Goal: Information Seeking & Learning: Learn about a topic

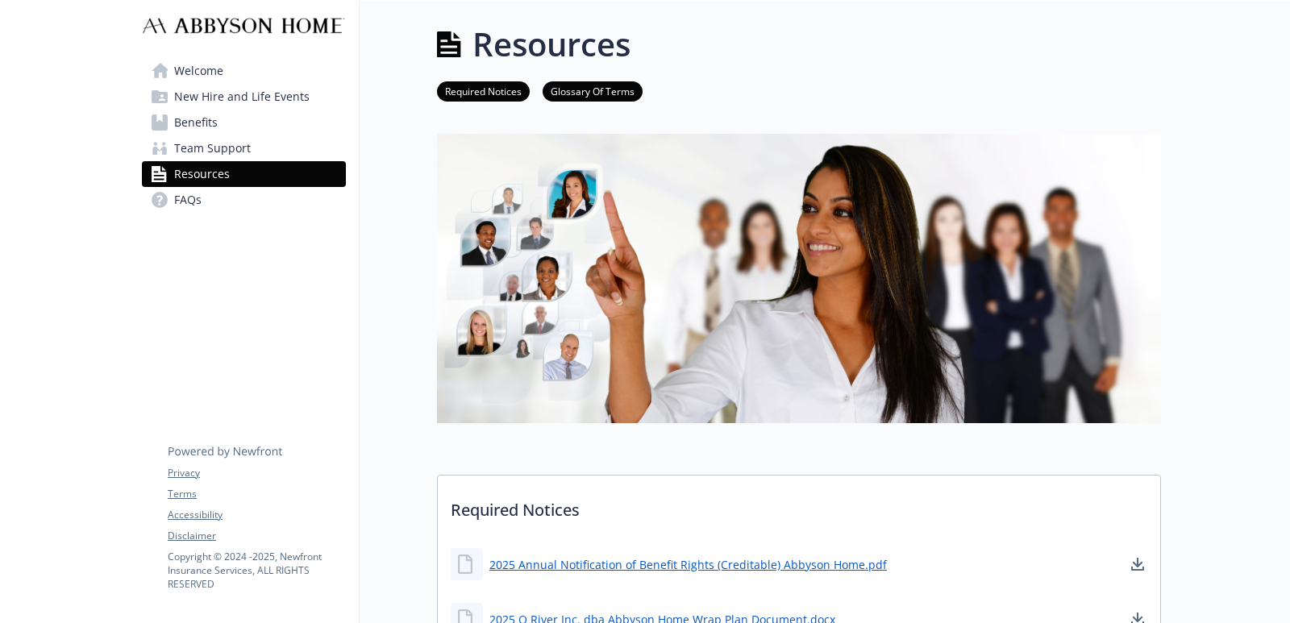
click at [262, 201] on link "FAQs" at bounding box center [244, 200] width 204 height 26
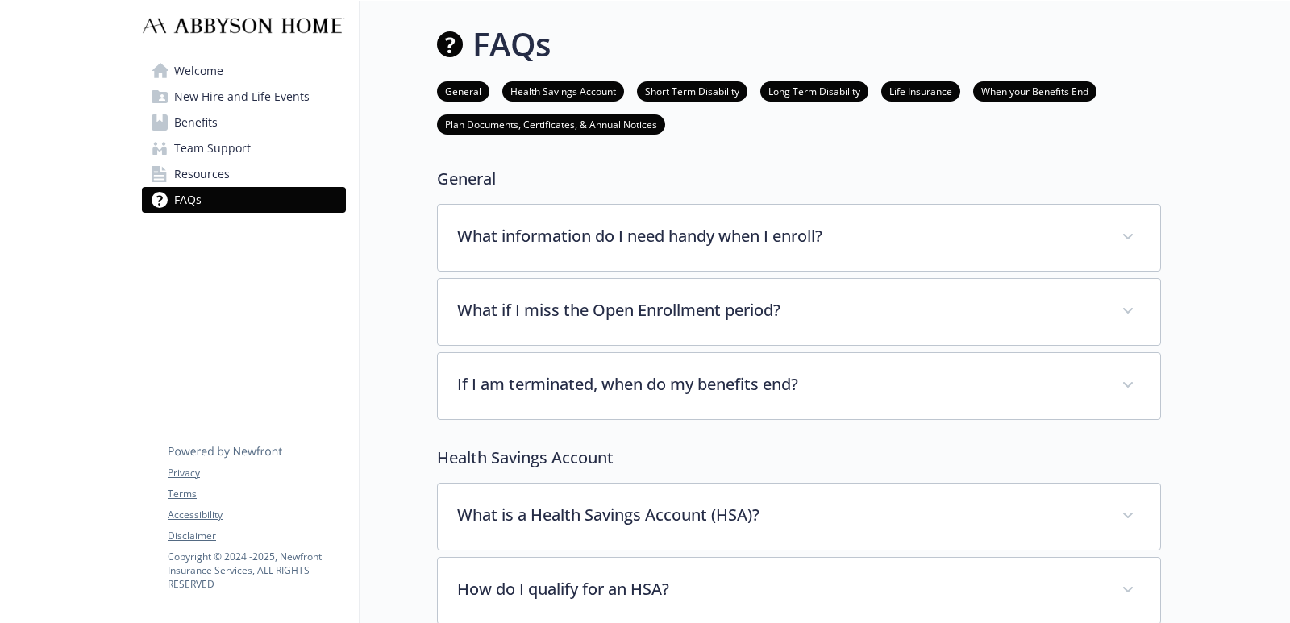
click at [217, 60] on span "Welcome" at bounding box center [198, 71] width 49 height 26
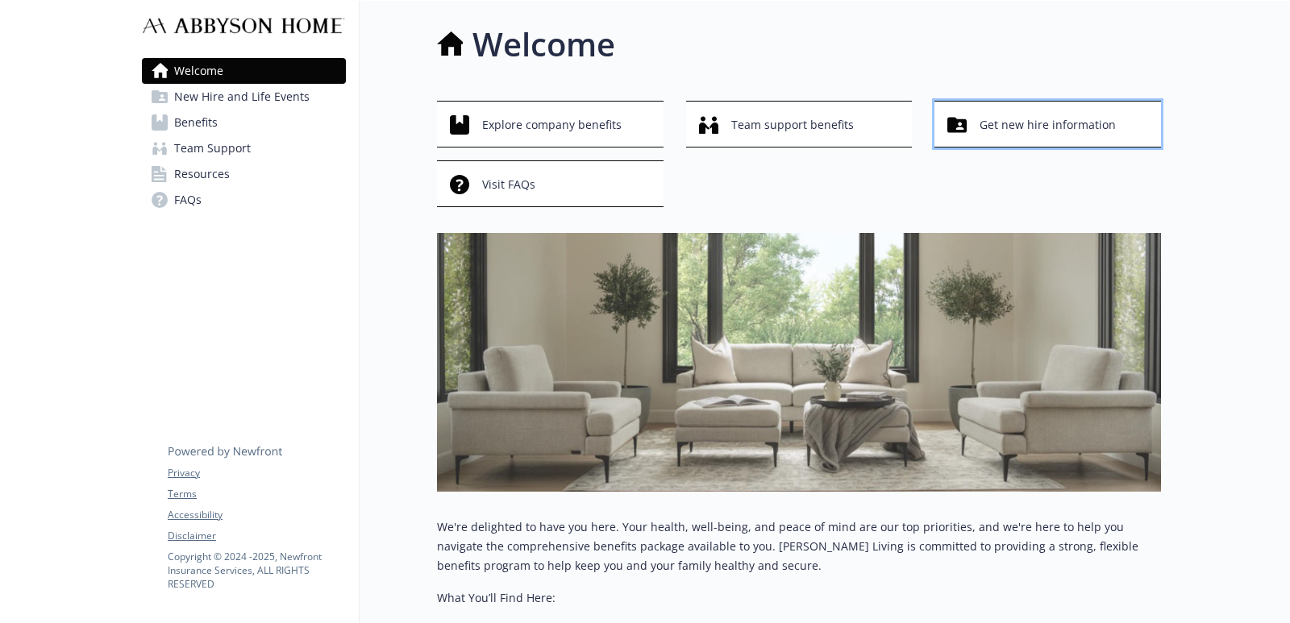
click at [1014, 112] on span "Get new hire information" at bounding box center [1047, 125] width 136 height 31
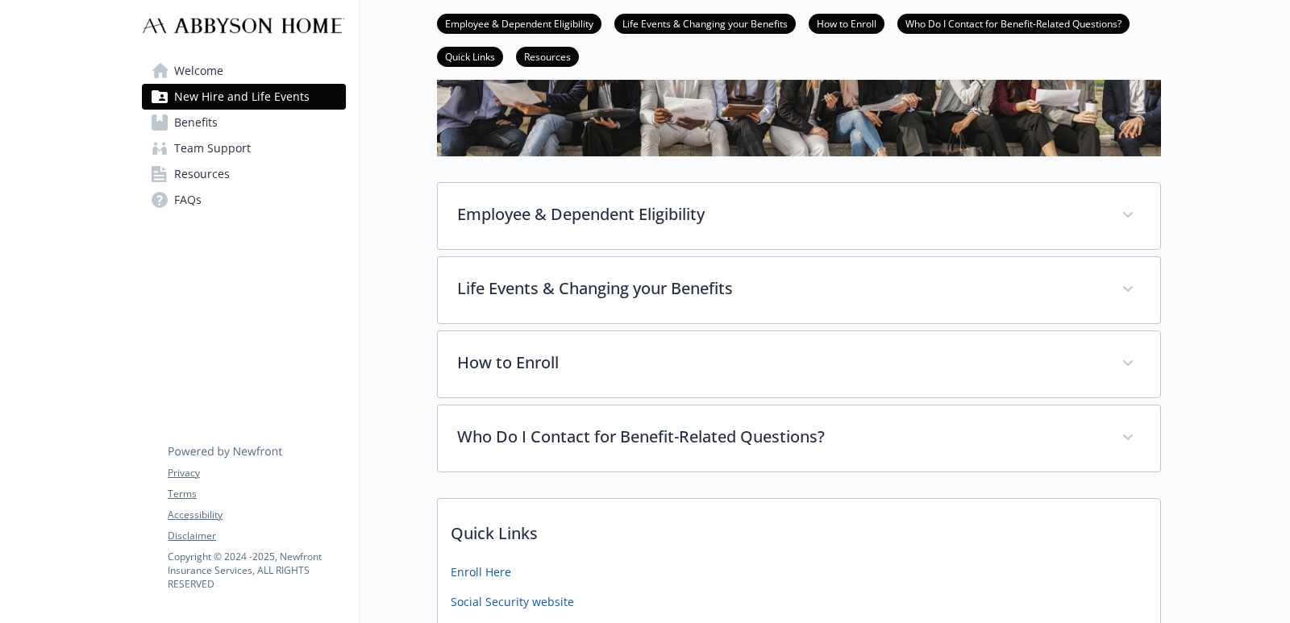
scroll to position [242, 0]
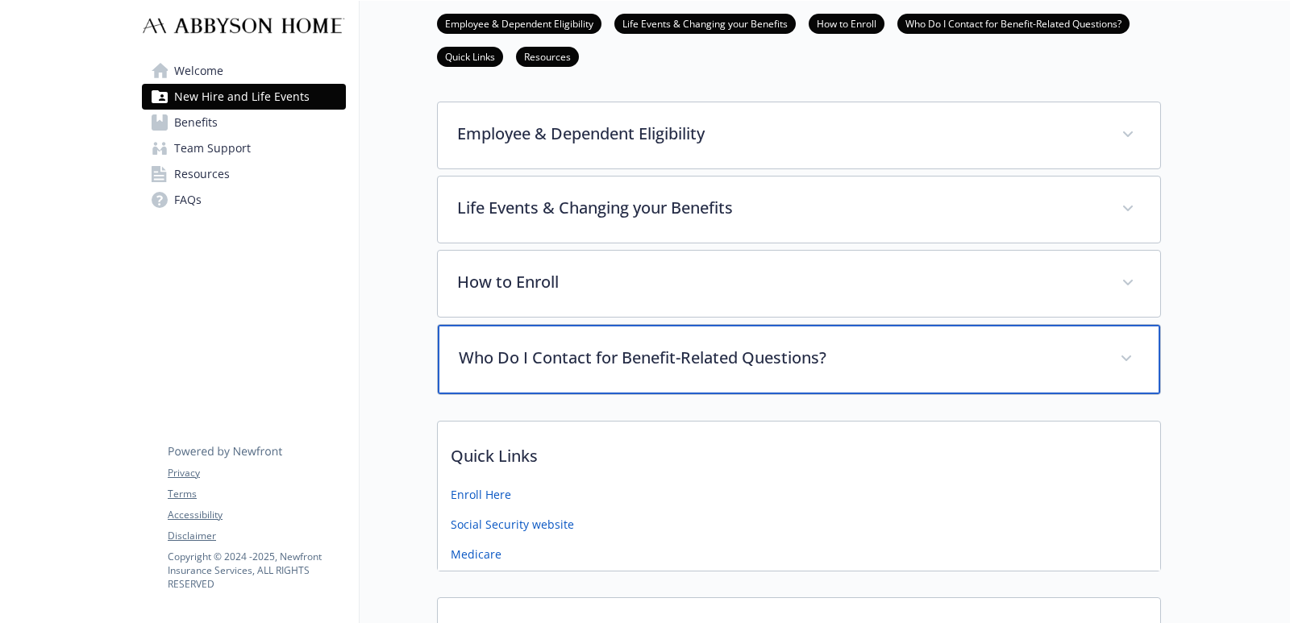
click at [695, 345] on div "Who Do I Contact for Benefit-Related Questions?" at bounding box center [799, 359] width 722 height 69
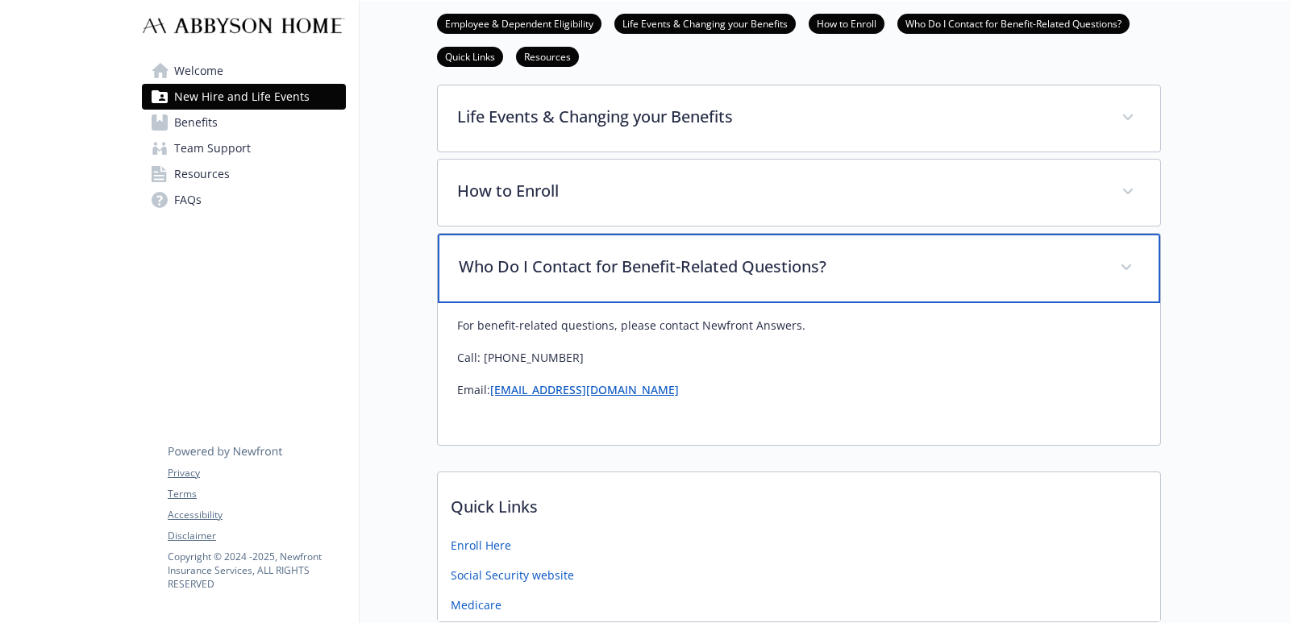
scroll to position [91, 0]
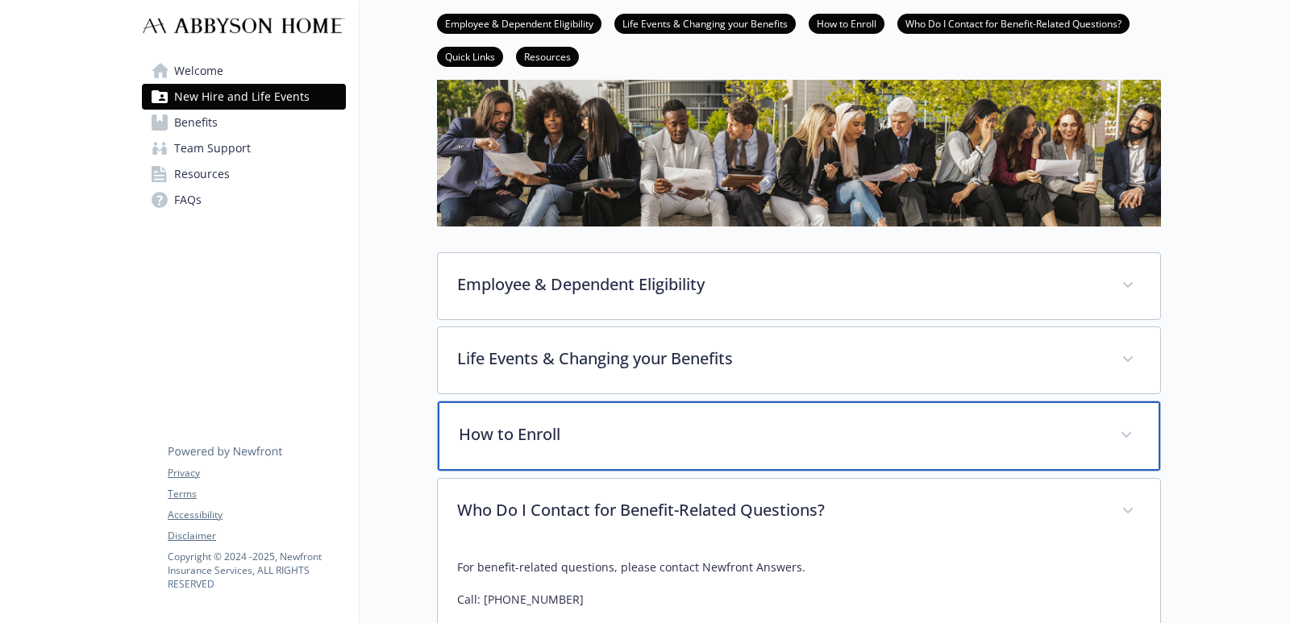
click at [632, 427] on p "How to Enroll" at bounding box center [780, 434] width 642 height 24
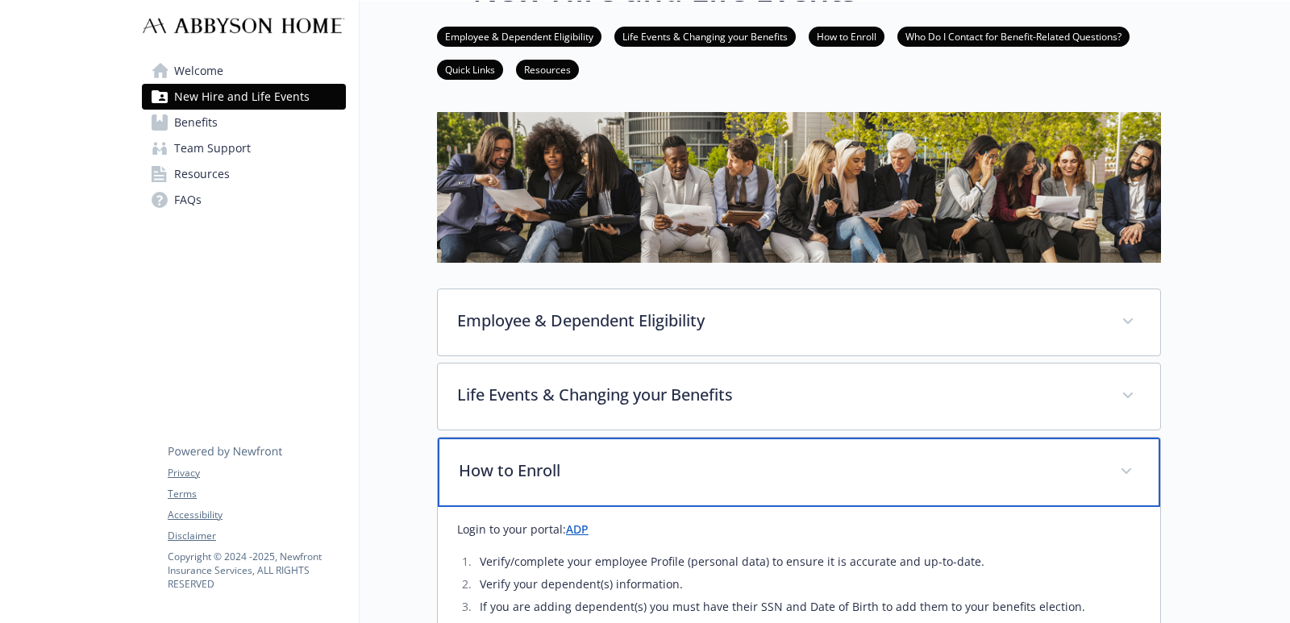
scroll to position [10, 0]
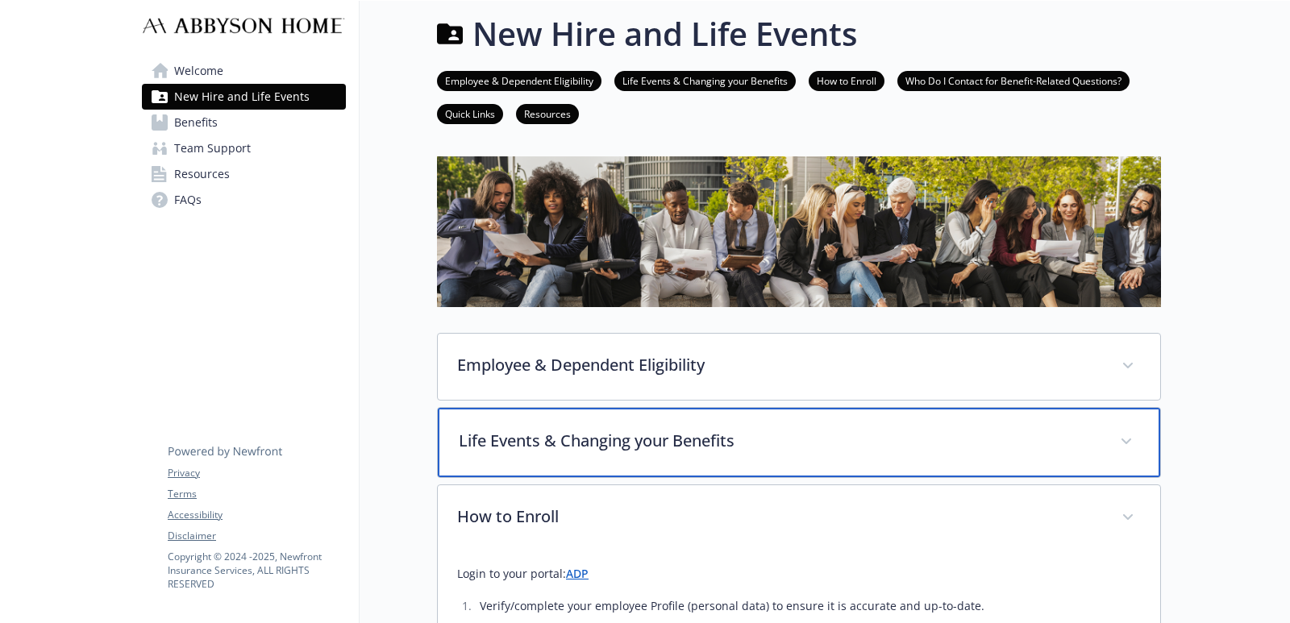
click at [602, 442] on p "Life Events & Changing your Benefits" at bounding box center [780, 441] width 642 height 24
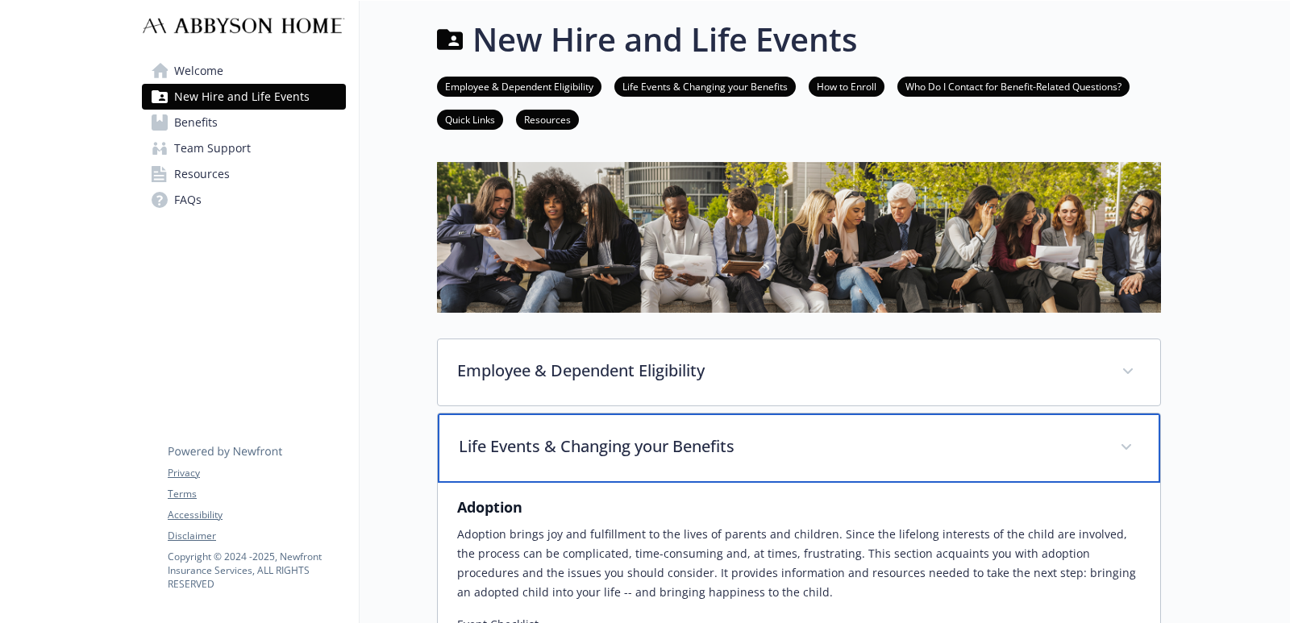
scroll to position [0, 0]
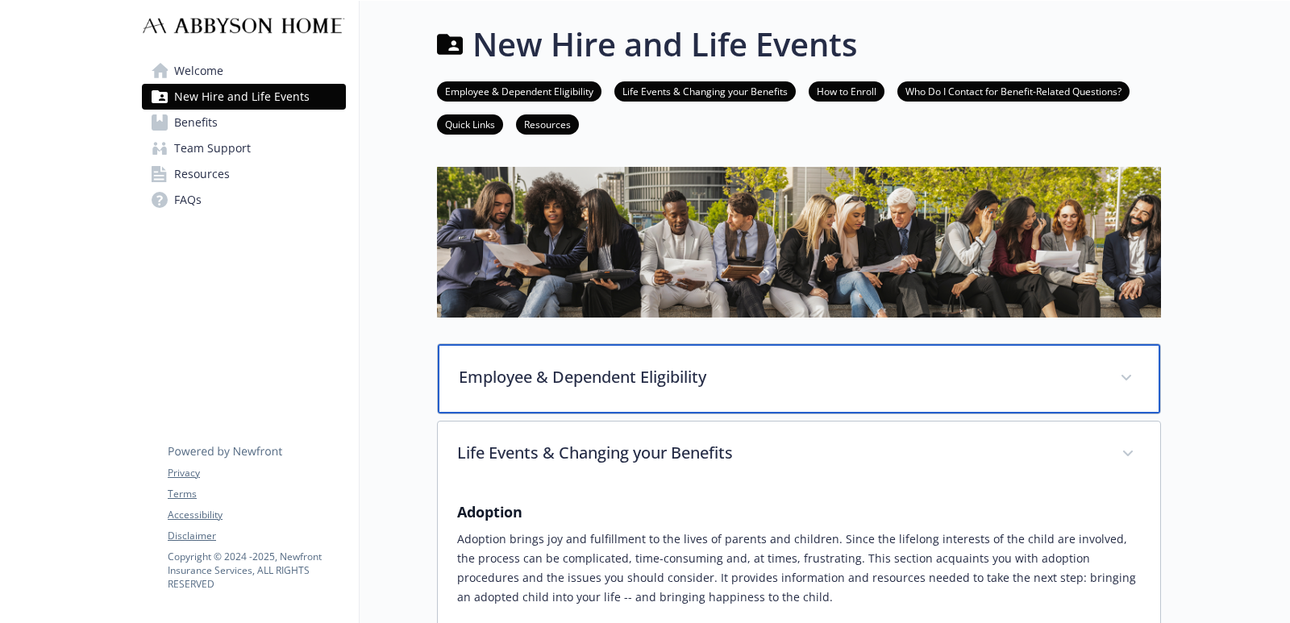
click at [718, 371] on p "Employee & Dependent Eligibility" at bounding box center [780, 377] width 642 height 24
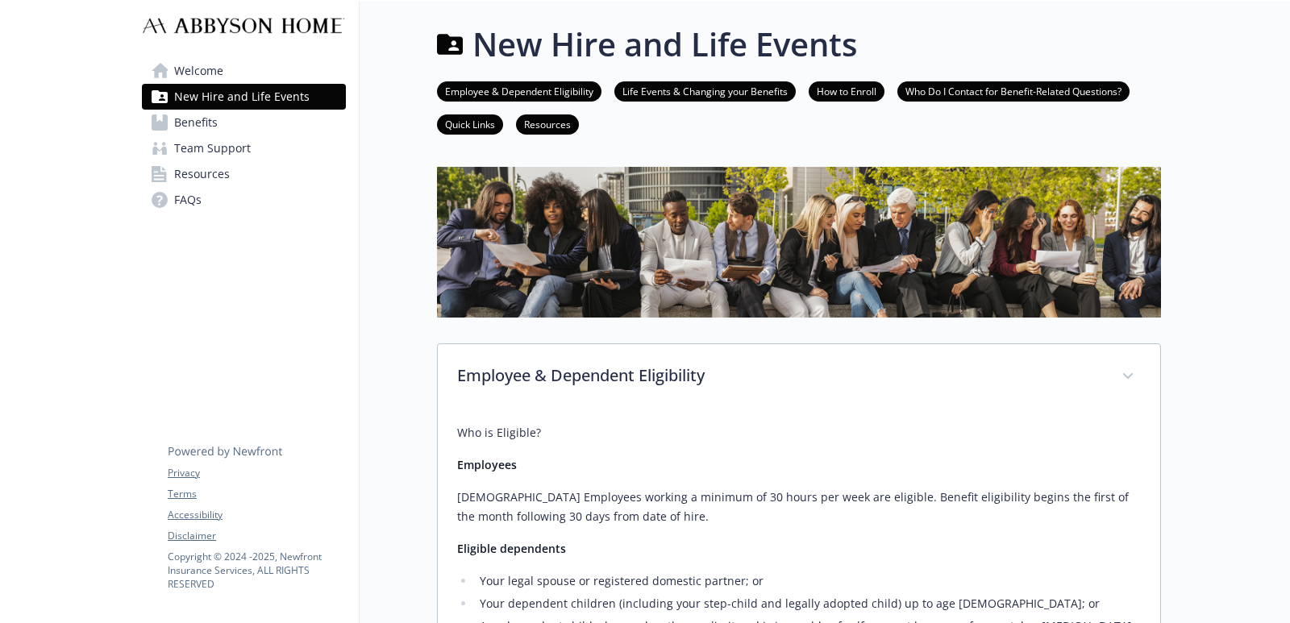
click at [484, 127] on link "Quick Links" at bounding box center [470, 123] width 66 height 15
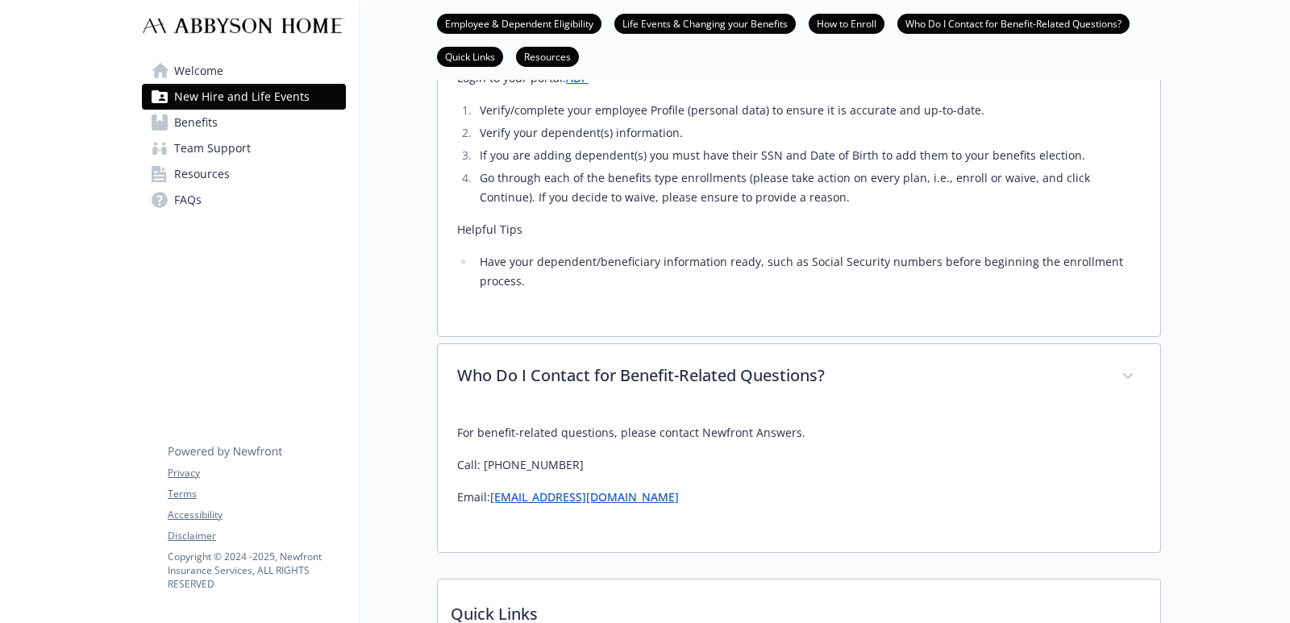
scroll to position [6262, 14]
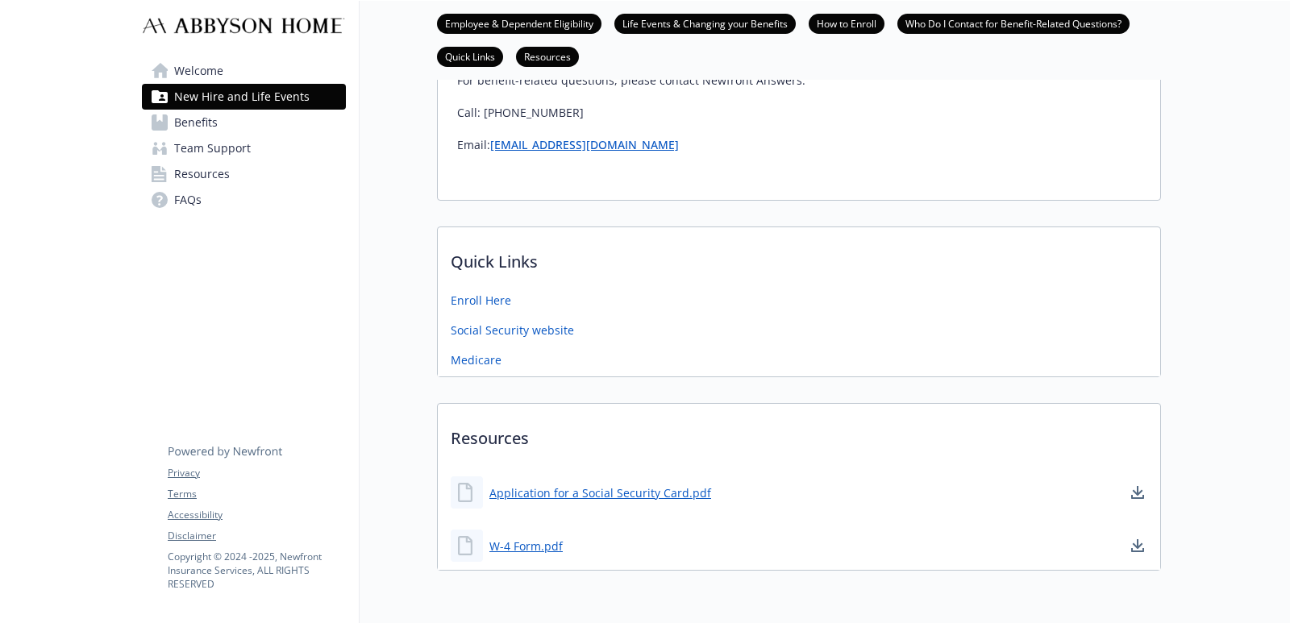
click at [258, 77] on link "Welcome" at bounding box center [244, 71] width 204 height 26
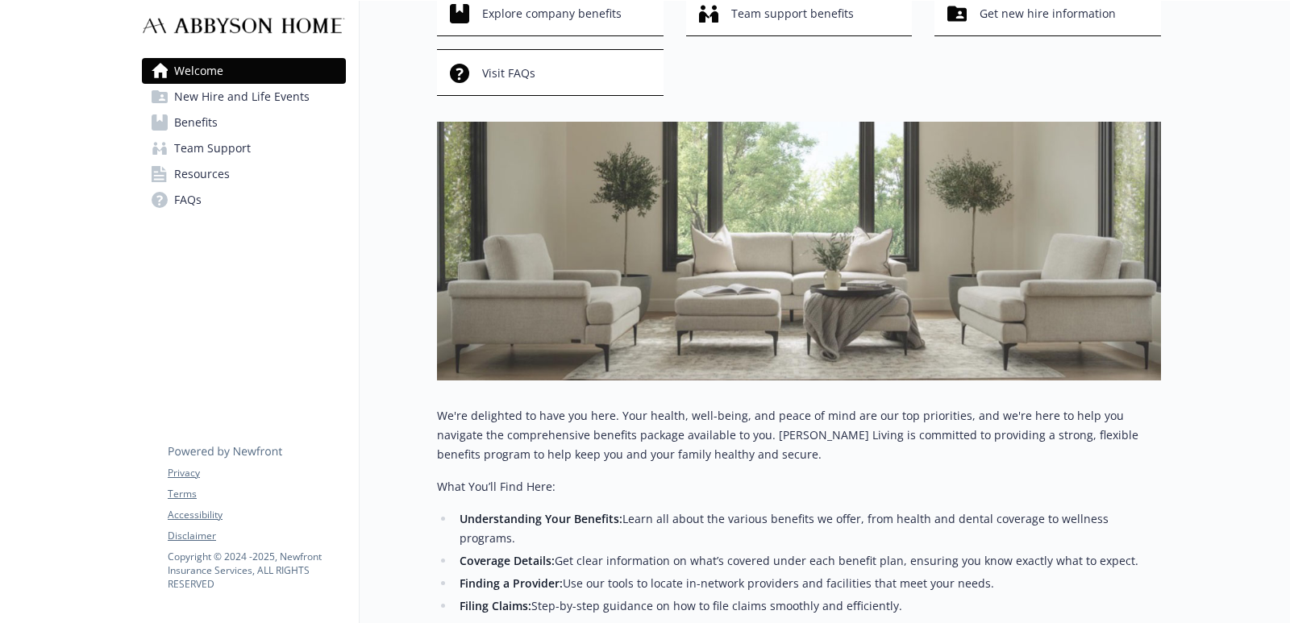
scroll to position [0, 14]
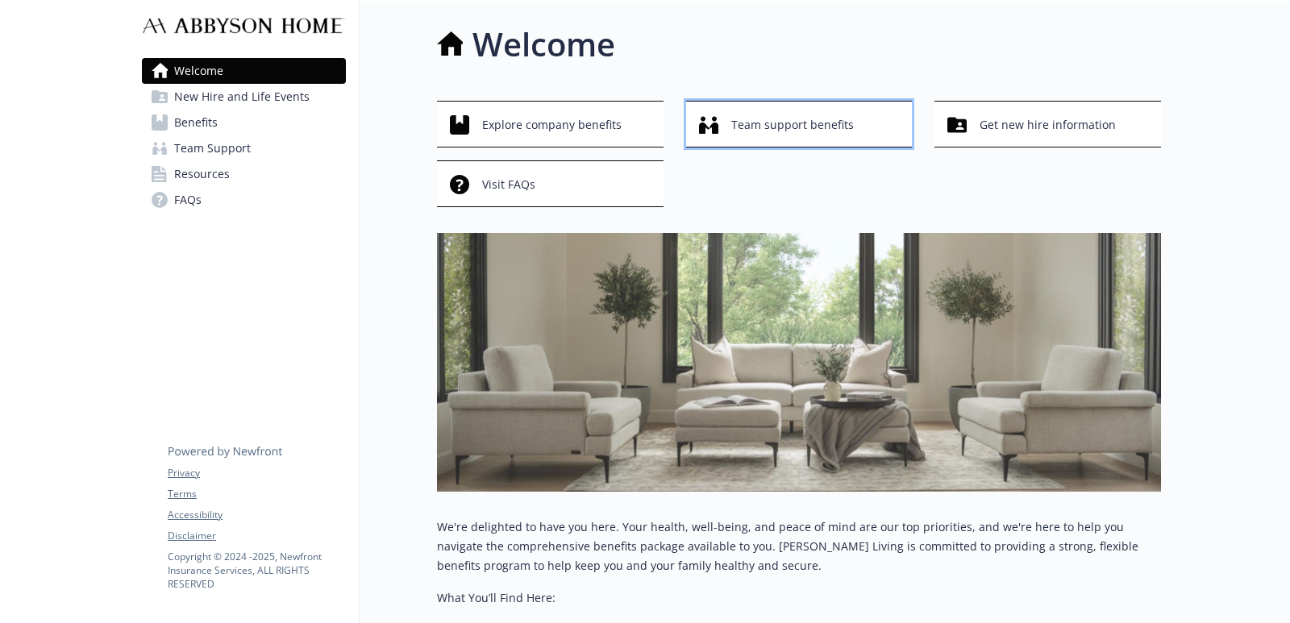
click at [758, 130] on span "Team support benefits" at bounding box center [792, 125] width 123 height 31
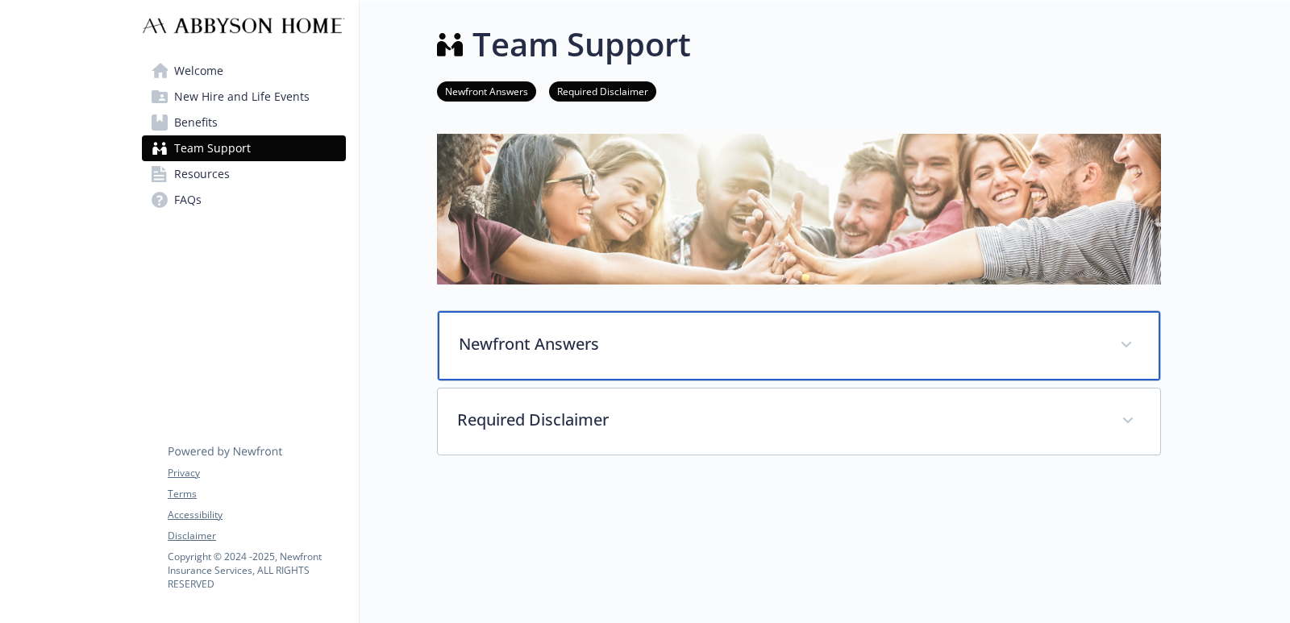
click at [534, 368] on div "Newfront Answers" at bounding box center [799, 345] width 722 height 69
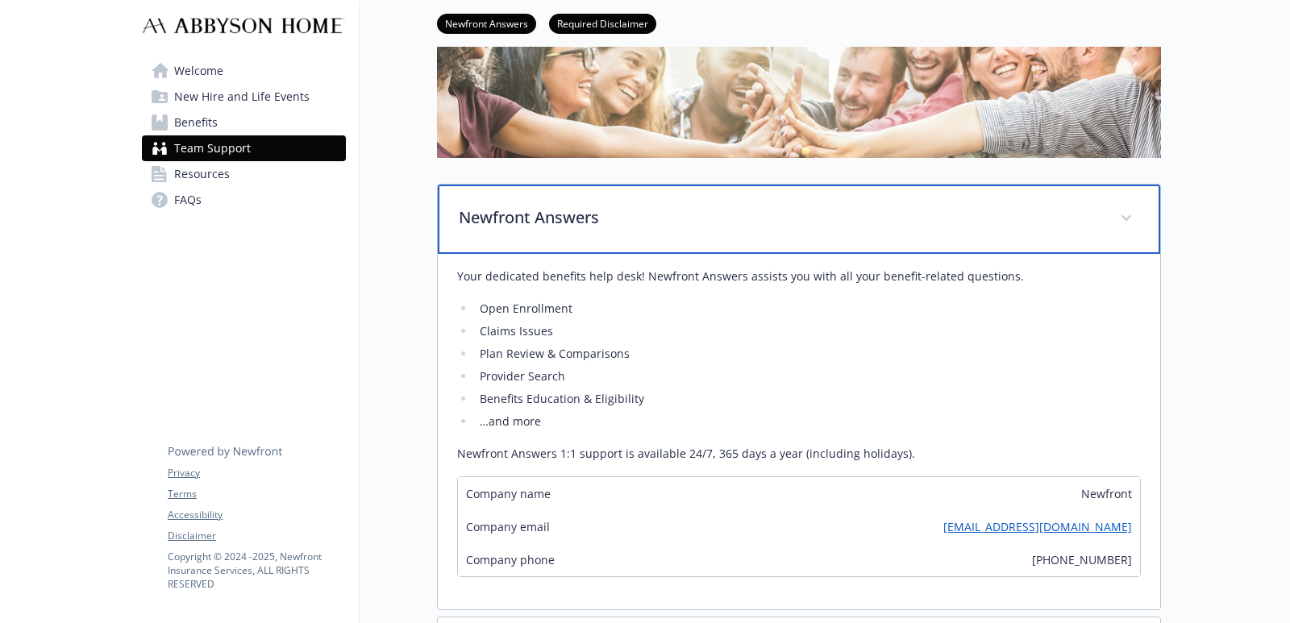
scroll to position [242, 14]
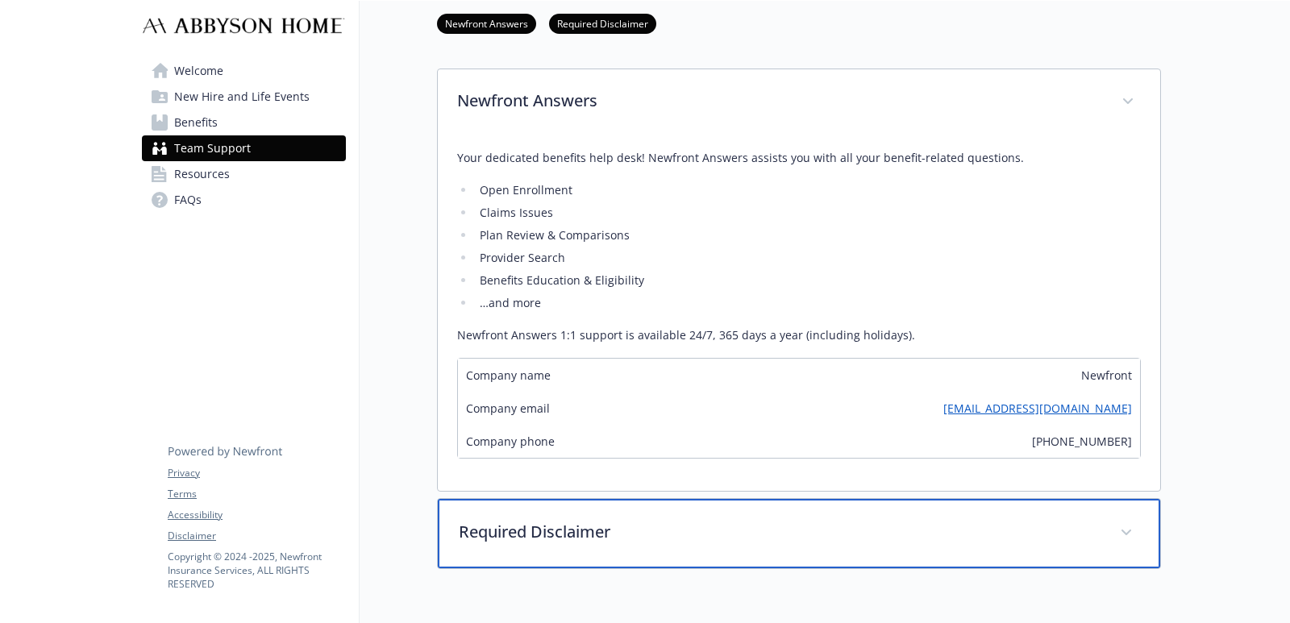
click at [603, 525] on p "Required Disclaimer" at bounding box center [780, 532] width 642 height 24
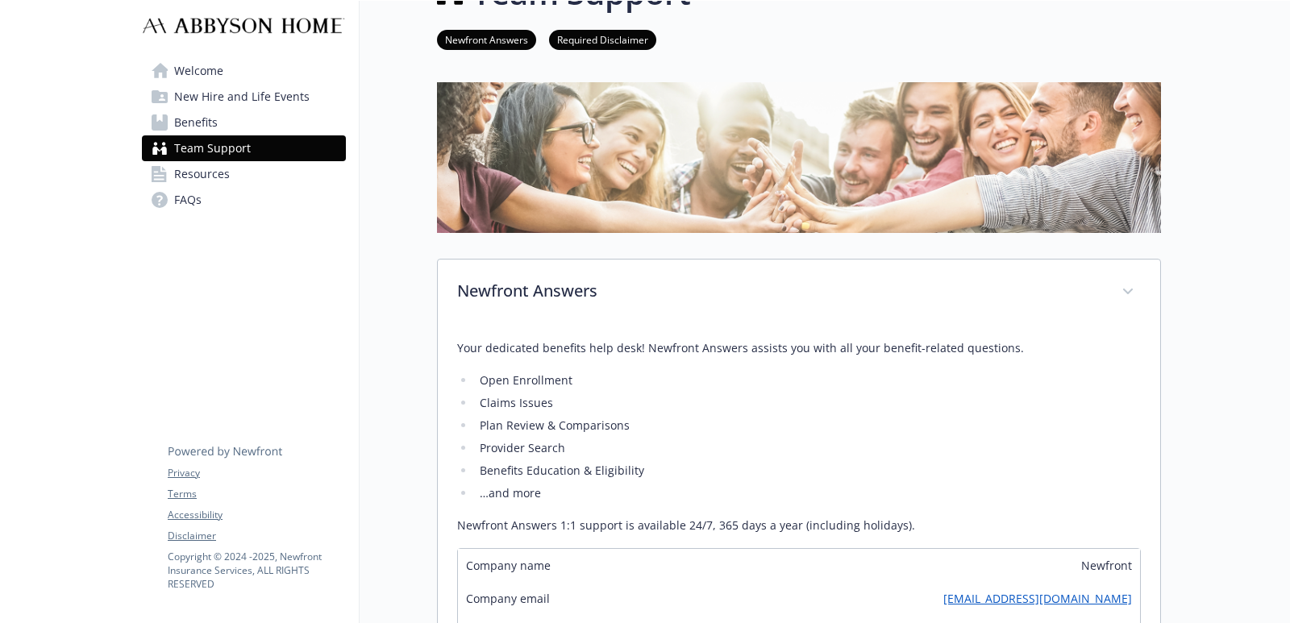
scroll to position [0, 14]
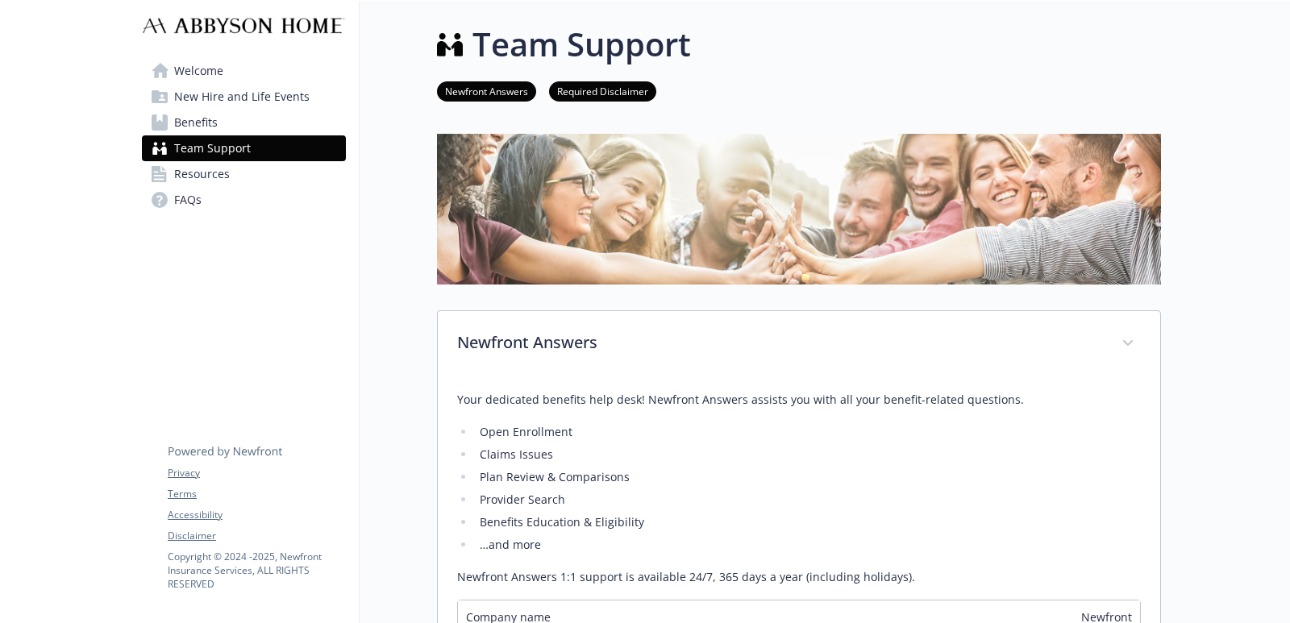
click at [209, 122] on link "Benefits" at bounding box center [244, 123] width 204 height 26
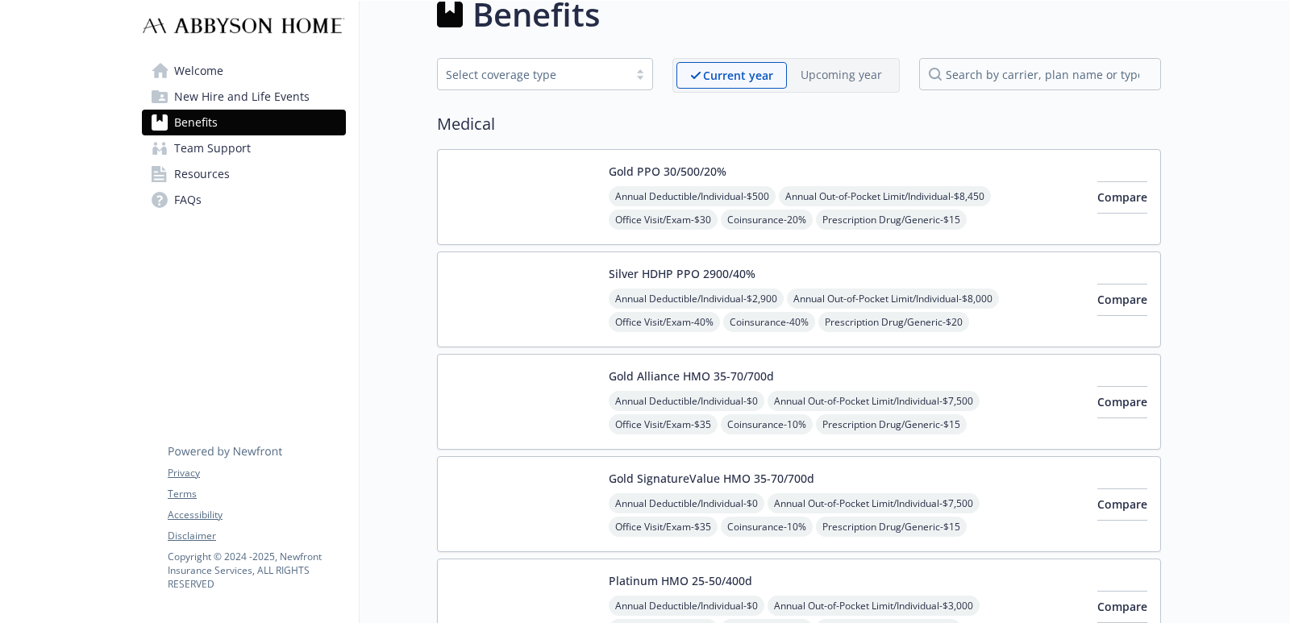
scroll to position [0, 14]
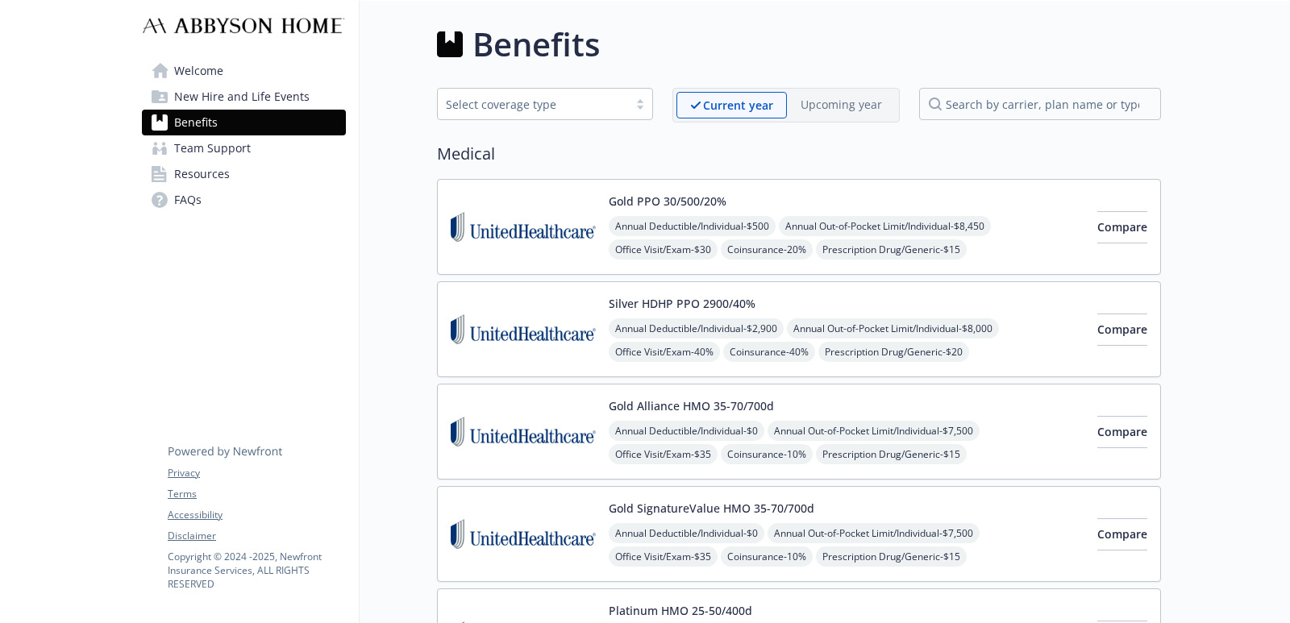
click at [285, 93] on span "New Hire and Life Events" at bounding box center [241, 97] width 135 height 26
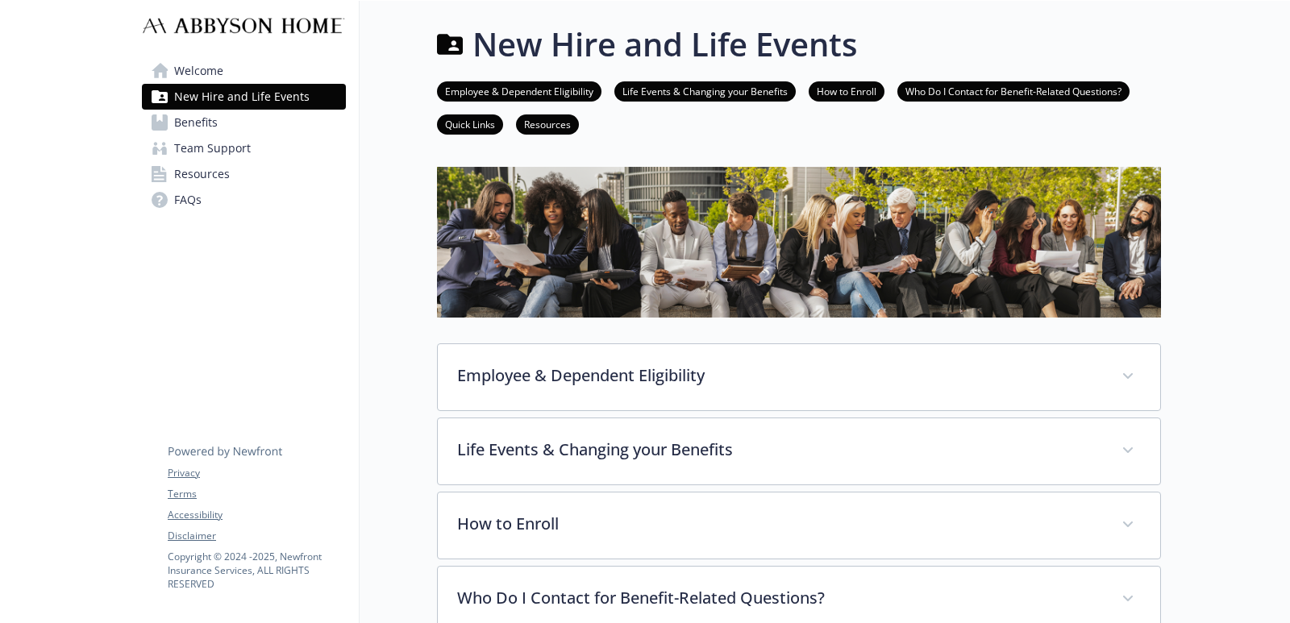
click at [174, 70] on span "Welcome" at bounding box center [198, 71] width 49 height 26
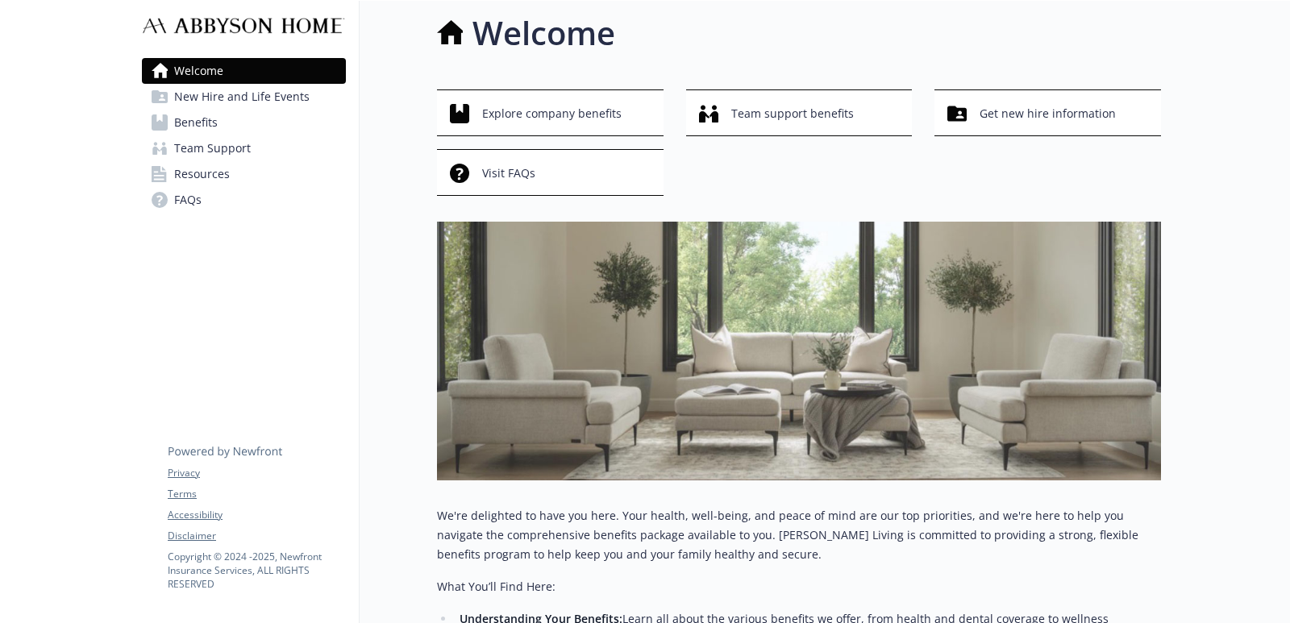
scroll to position [0, 14]
